Goal: Task Accomplishment & Management: Manage account settings

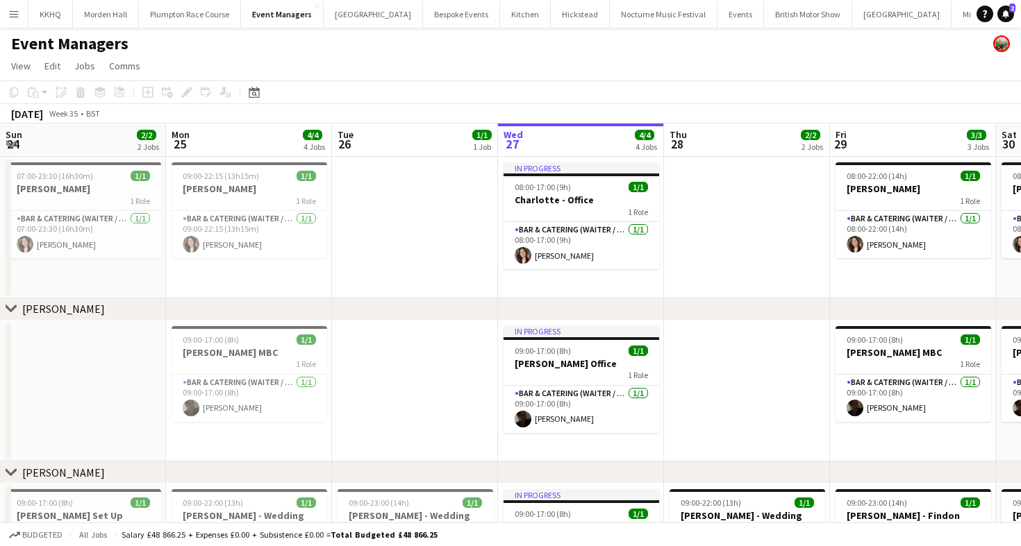
scroll to position [0, 390]
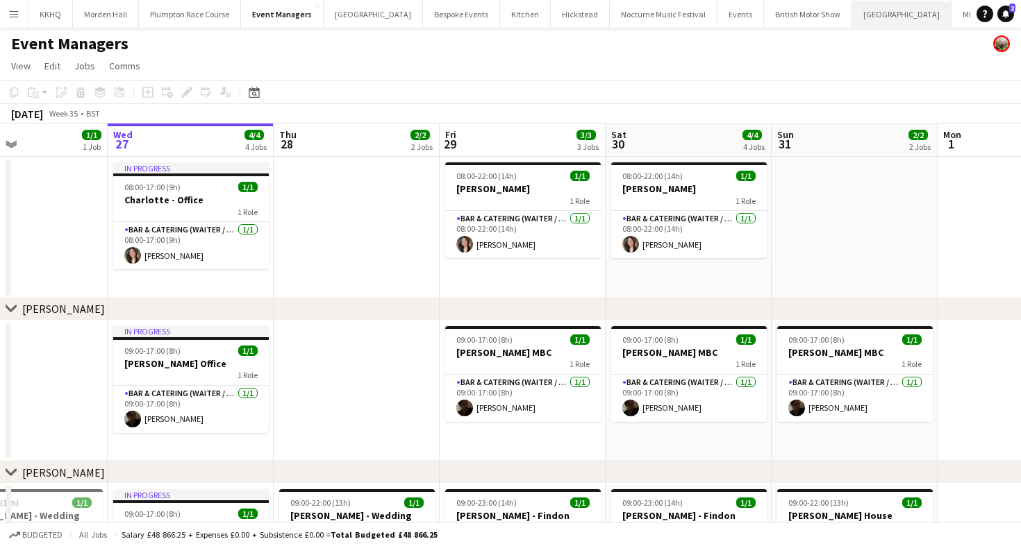
click at [852, 17] on button "[GEOGRAPHIC_DATA] Close" at bounding box center [901, 14] width 99 height 27
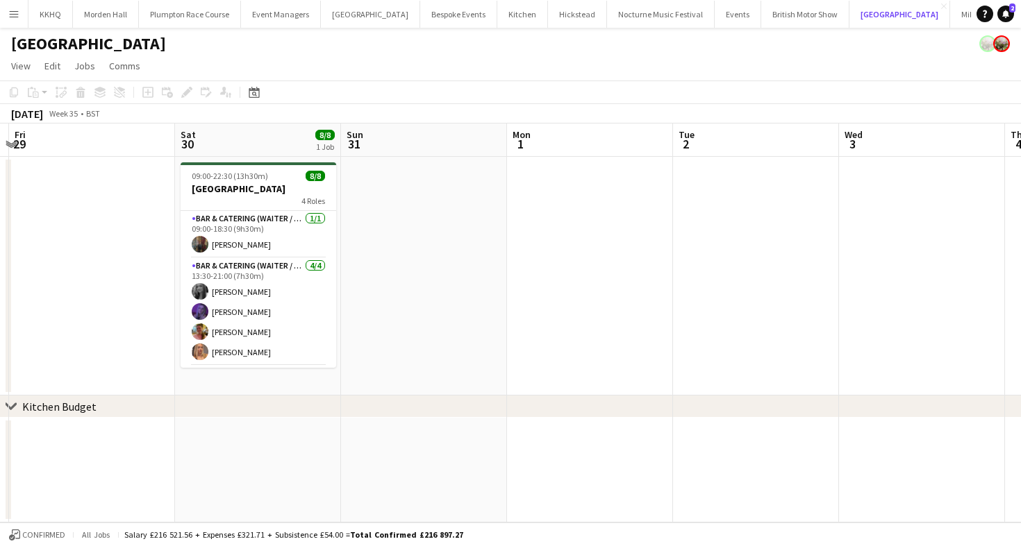
scroll to position [0, 477]
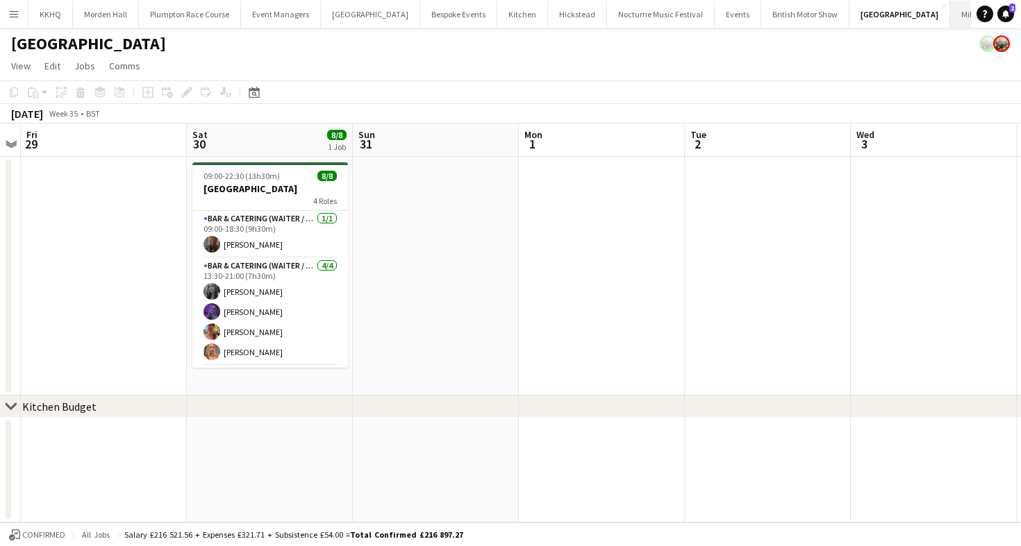
click at [950, 17] on button "[GEOGRAPHIC_DATA]" at bounding box center [989, 14] width 78 height 27
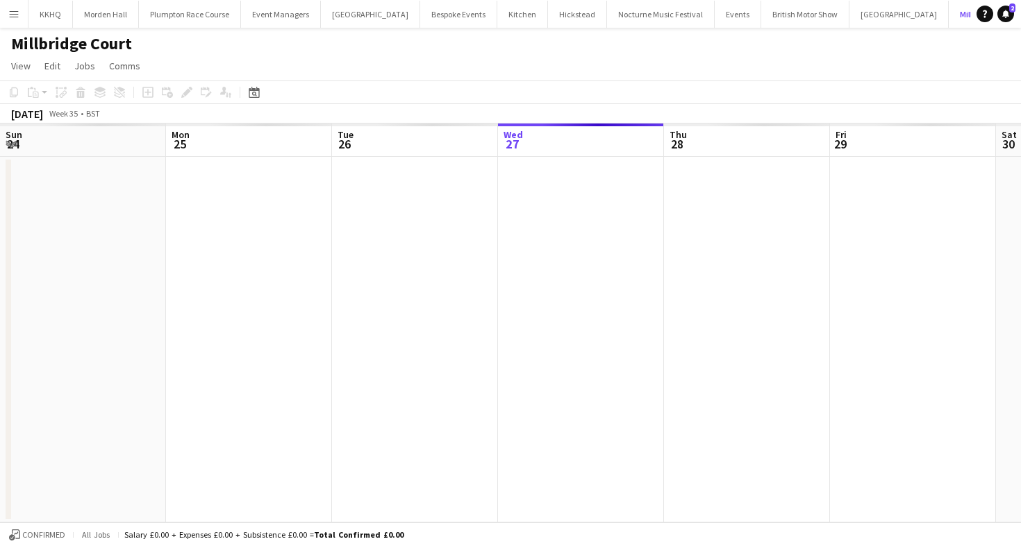
scroll to position [0, 332]
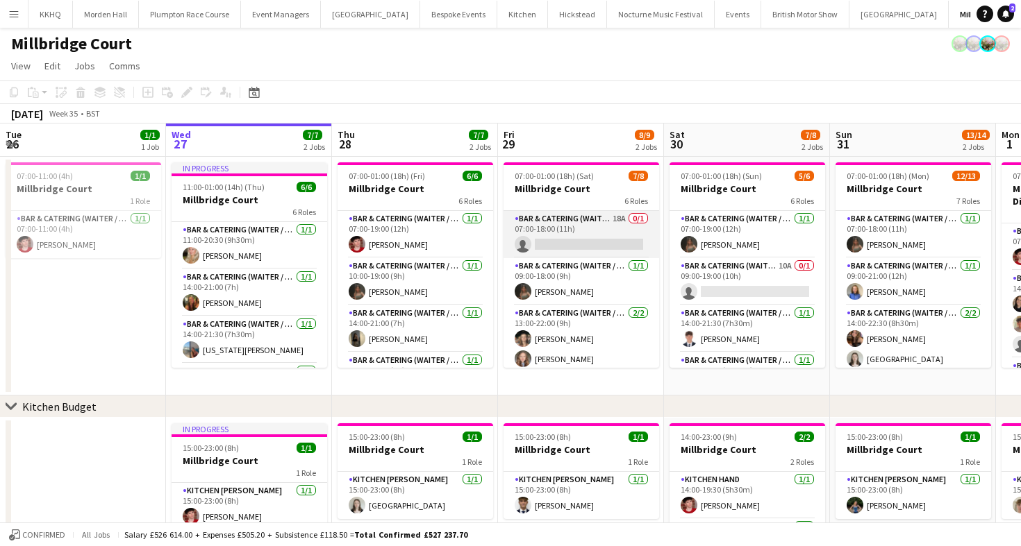
click at [607, 229] on app-card-role "Bar & Catering (Waiter / waitress) 18A 0/1 07:00-18:00 (11h) single-neutral-act…" at bounding box center [581, 234] width 156 height 47
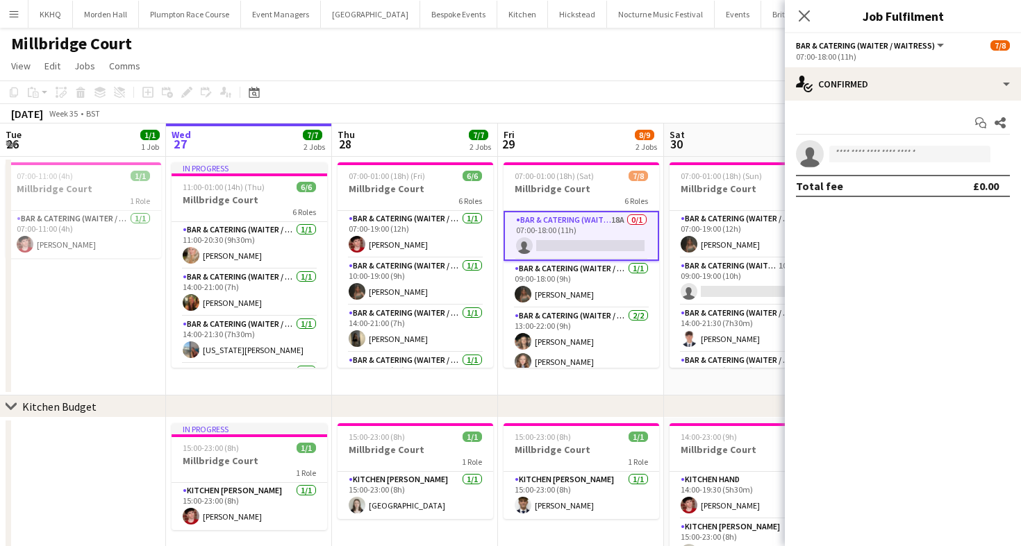
click at [888, 103] on div "Start chat Share single-neutral-actions Total fee £0.00" at bounding box center [903, 155] width 236 height 108
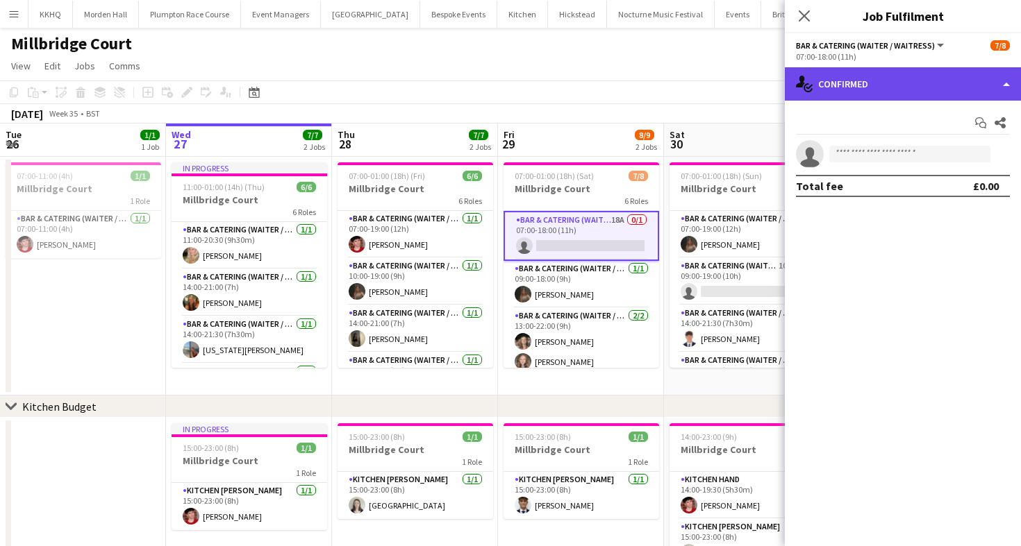
click at [880, 85] on div "single-neutral-actions-check-2 Confirmed" at bounding box center [903, 83] width 236 height 33
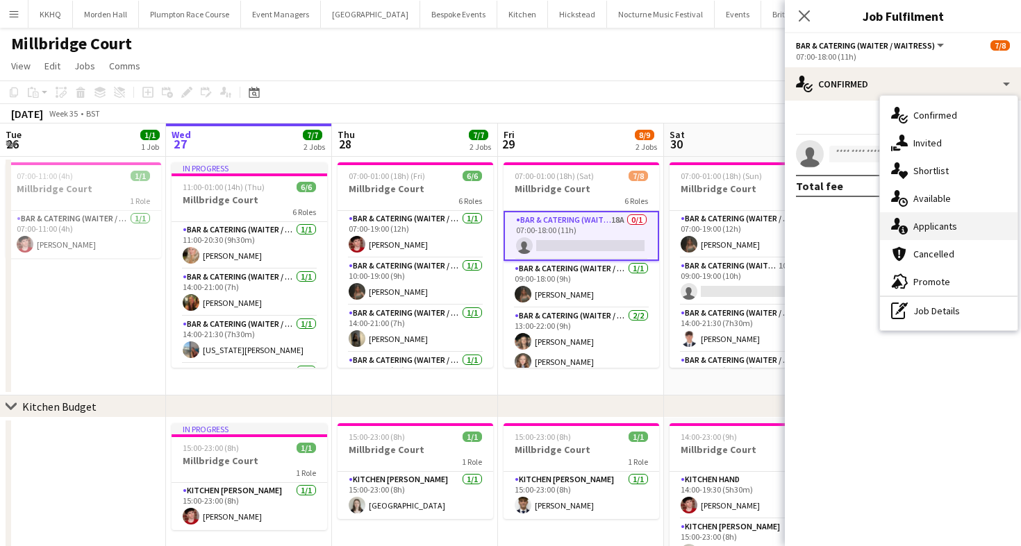
click at [946, 231] on div "single-neutral-actions-information Applicants" at bounding box center [948, 226] width 137 height 28
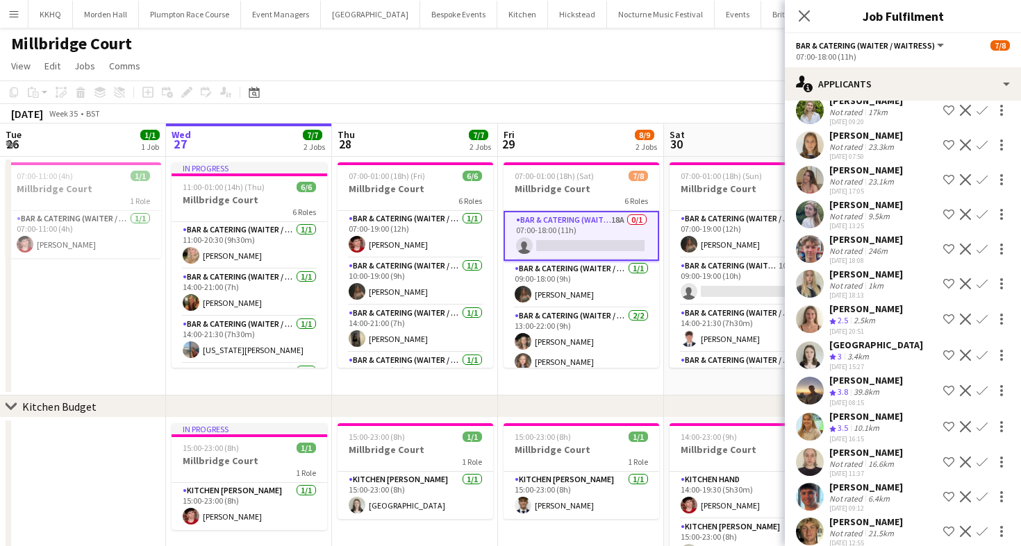
scroll to position [121, 0]
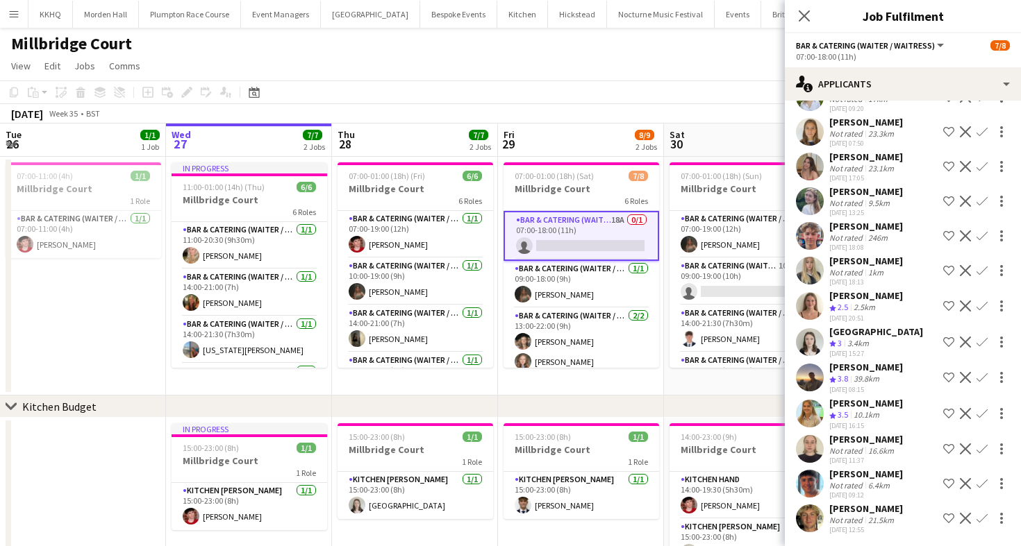
click at [657, 107] on div "[DATE] Week 35 • BST" at bounding box center [510, 113] width 1021 height 19
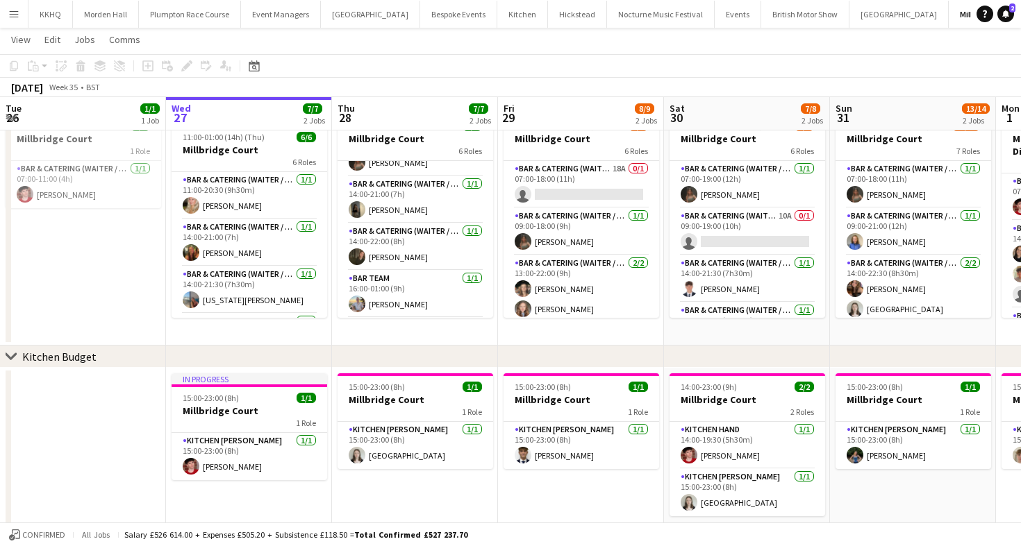
scroll to position [126, 0]
